Goal: Obtain resource: Download file/media

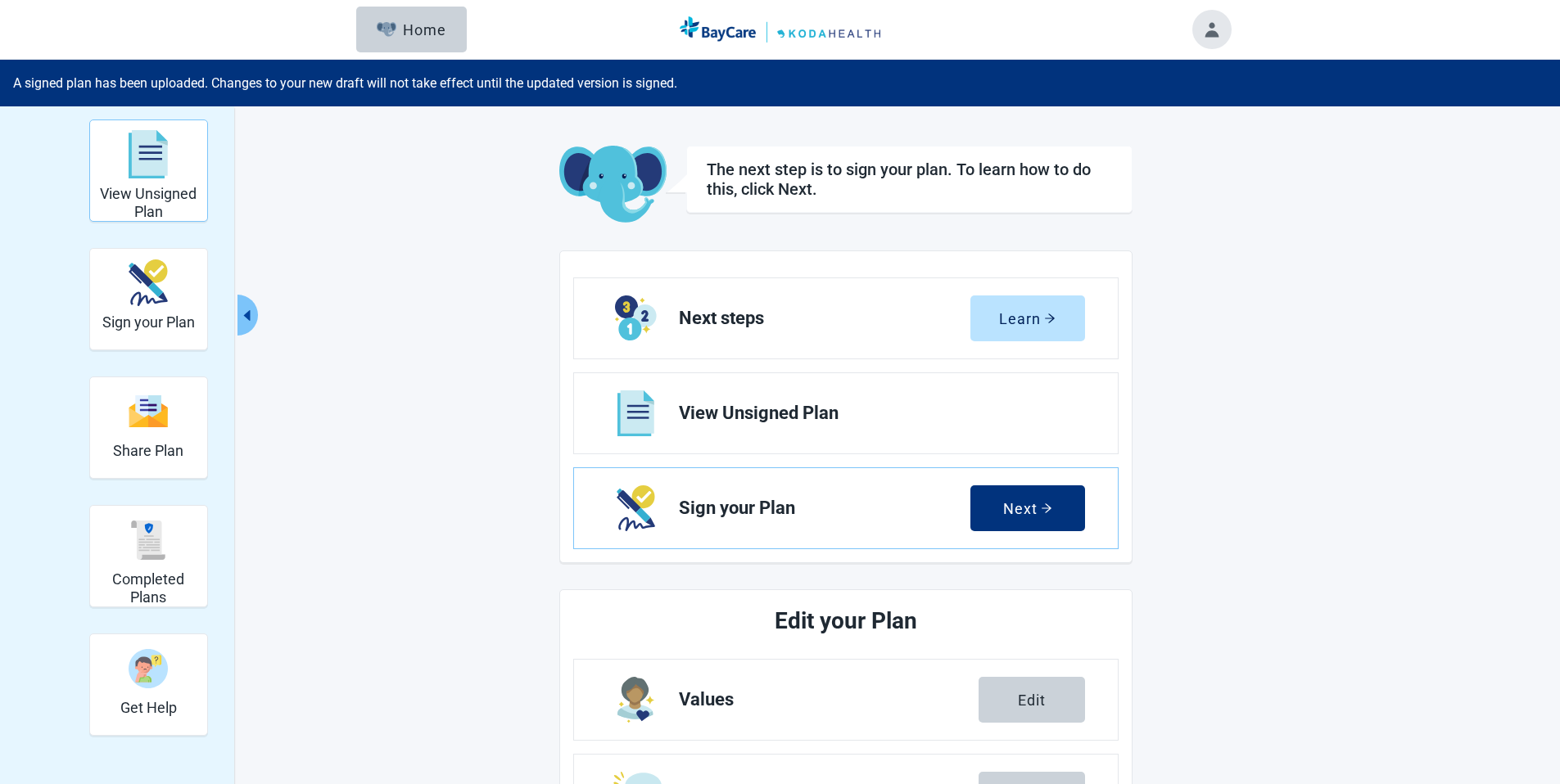
click at [149, 197] on h2 "View Unsigned Plan" at bounding box center [148, 202] width 104 height 35
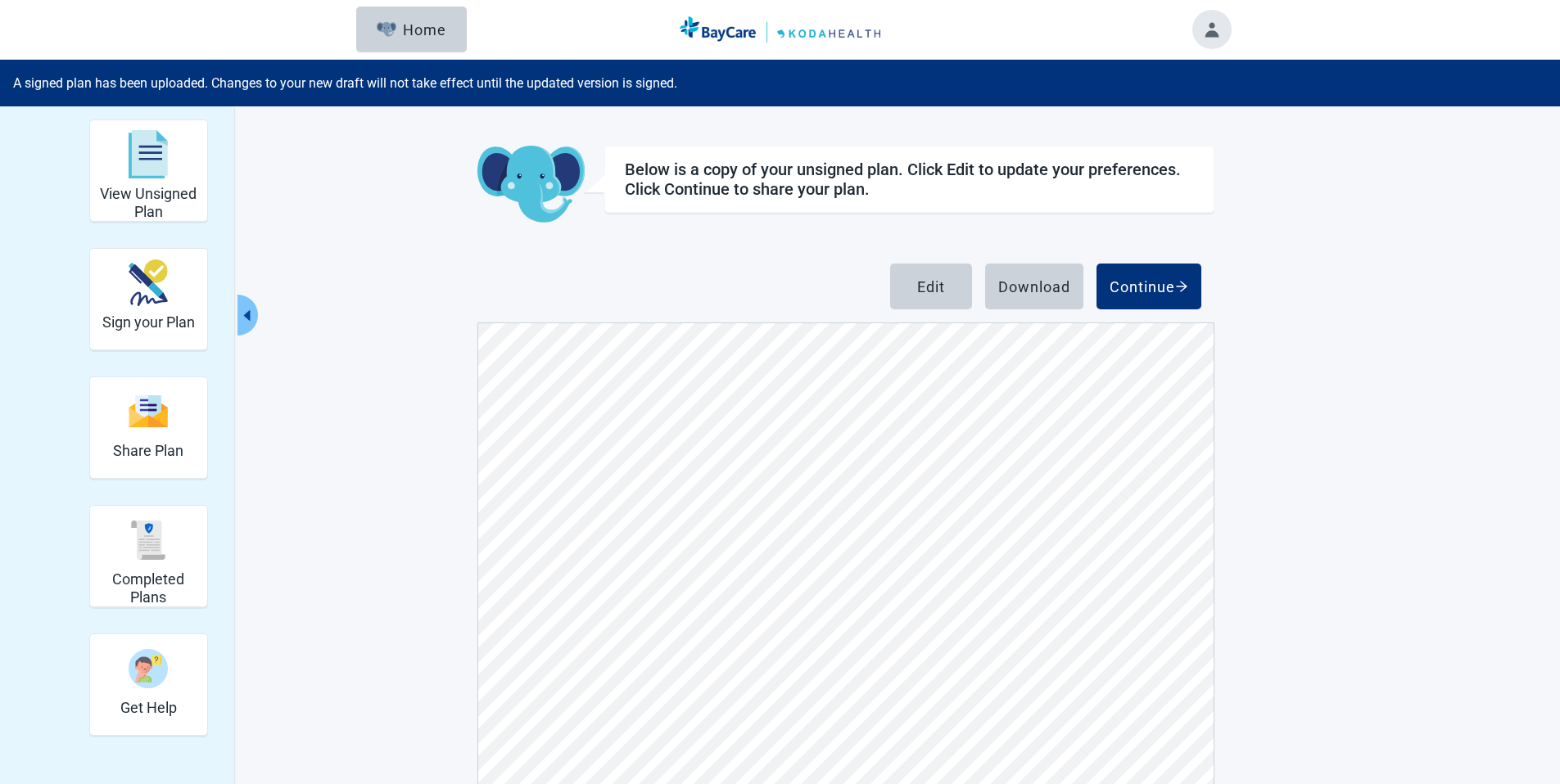
click at [1041, 287] on div "Download" at bounding box center [1034, 286] width 72 height 16
